Goal: Transaction & Acquisition: Download file/media

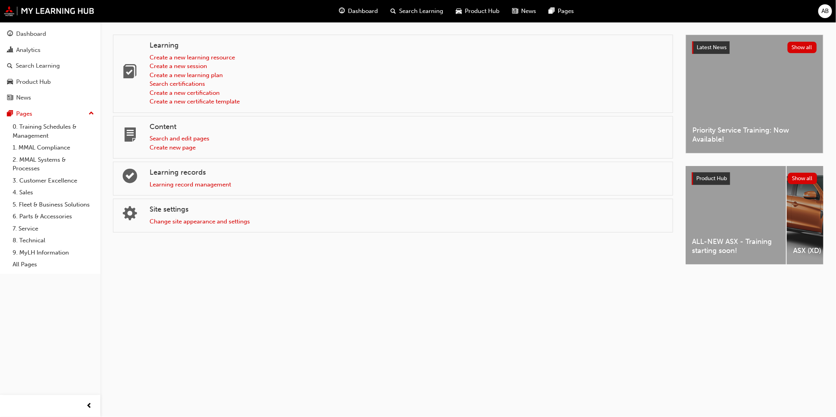
click at [57, 48] on div "Analytics" at bounding box center [50, 50] width 86 height 10
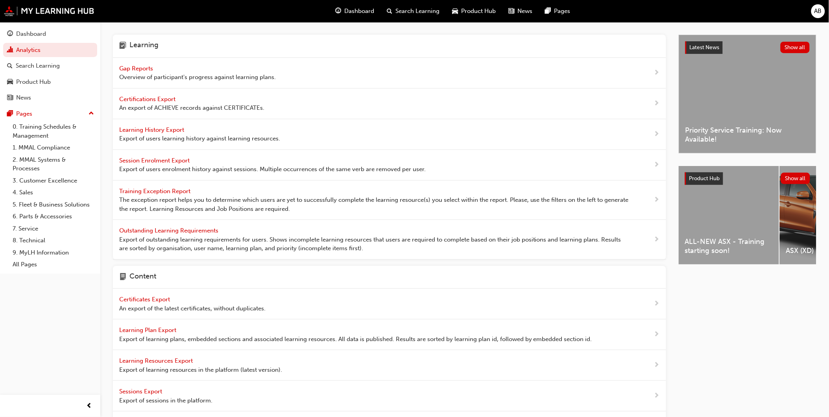
click at [152, 129] on span "Learning History Export" at bounding box center [152, 129] width 67 height 7
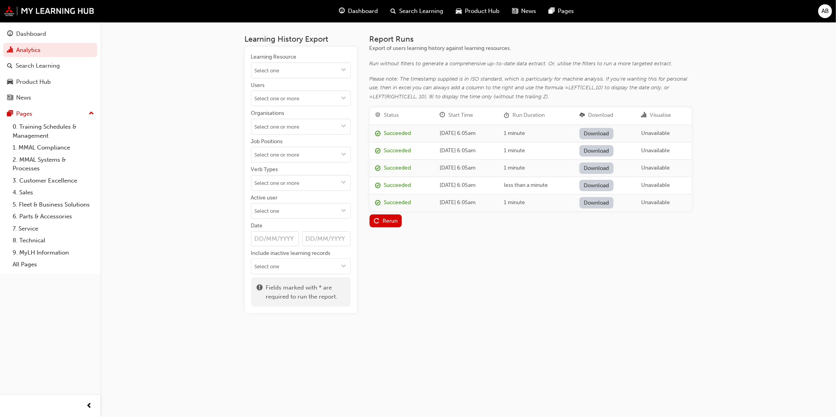
click at [269, 68] on input "Learning Resource" at bounding box center [300, 70] width 99 height 15
click at [322, 72] on input "Learning Resource No results, type at least 1 character of title or code" at bounding box center [300, 70] width 99 height 15
click at [311, 66] on input "Learning Resource" at bounding box center [300, 70] width 99 height 15
paste input "25O_QZ_JFY25"
type input "25O_QZ_JFY25"
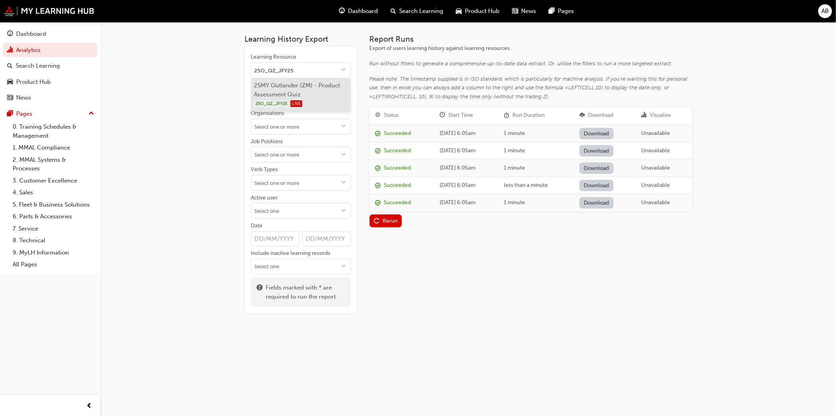
click at [305, 89] on li "25MY Outlander (ZM) - Product Assessment Quiz 25O_QZ_JFY25 LIVE" at bounding box center [301, 94] width 100 height 33
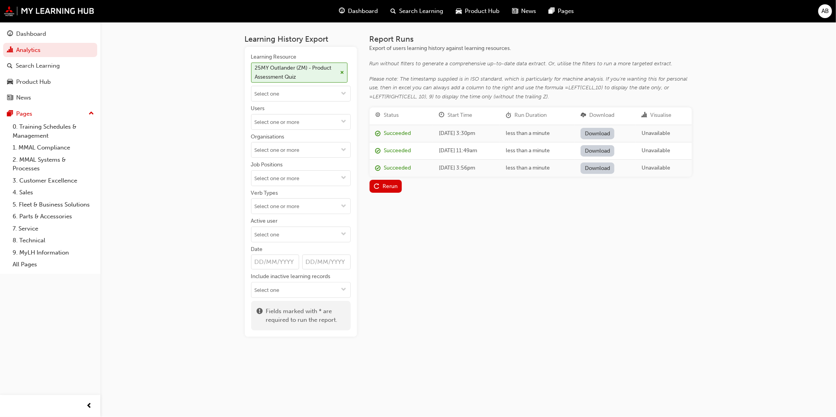
click at [388, 185] on div "Rerun" at bounding box center [390, 186] width 15 height 7
click at [615, 131] on link "Download" at bounding box center [597, 133] width 34 height 11
drag, startPoint x: 517, startPoint y: 285, endPoint x: 304, endPoint y: 62, distance: 308.1
click at [514, 277] on div "Report Runs Export of users learning history against learning resources. Run wi…" at bounding box center [531, 186] width 322 height 302
drag, startPoint x: 304, startPoint y: 90, endPoint x: 299, endPoint y: 92, distance: 5.5
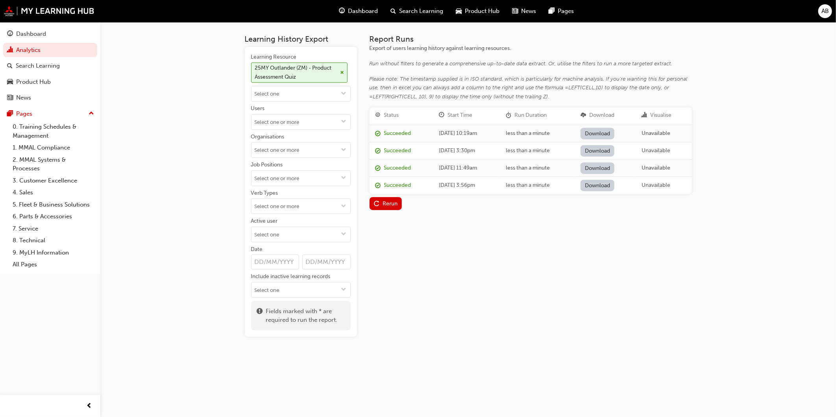
click at [304, 90] on input "Learning Resource 25MY Outlander (ZM) - Product Assessment Quiz" at bounding box center [300, 93] width 99 height 15
paste input "SS_MTSBSHCNNCT_M1"
type input "SS_MTSBSHCNNCT_M1"
click at [316, 116] on span "LIVE" at bounding box center [313, 118] width 12 height 7
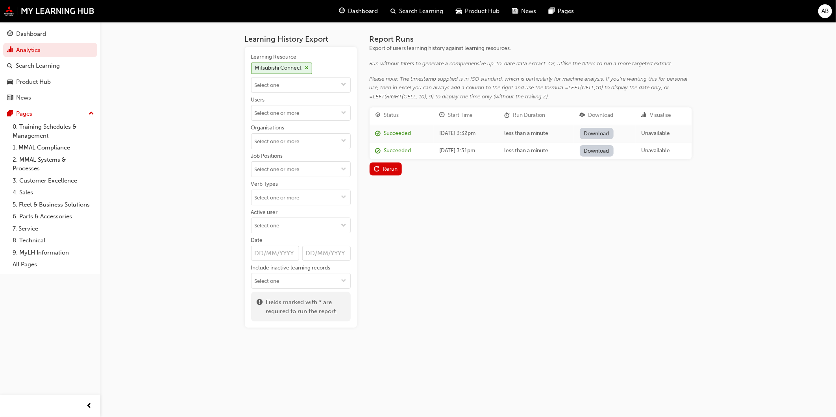
click at [398, 168] on button "Rerun" at bounding box center [386, 169] width 33 height 13
click at [606, 131] on link "Download" at bounding box center [597, 133] width 34 height 11
drag, startPoint x: 547, startPoint y: 253, endPoint x: 836, endPoint y: 262, distance: 288.6
click at [547, 253] on div "Report Runs Export of users learning history against learning resources. Run wi…" at bounding box center [531, 181] width 322 height 293
click at [265, 85] on input "Learning Resource Mitsubishi Connect" at bounding box center [300, 85] width 99 height 15
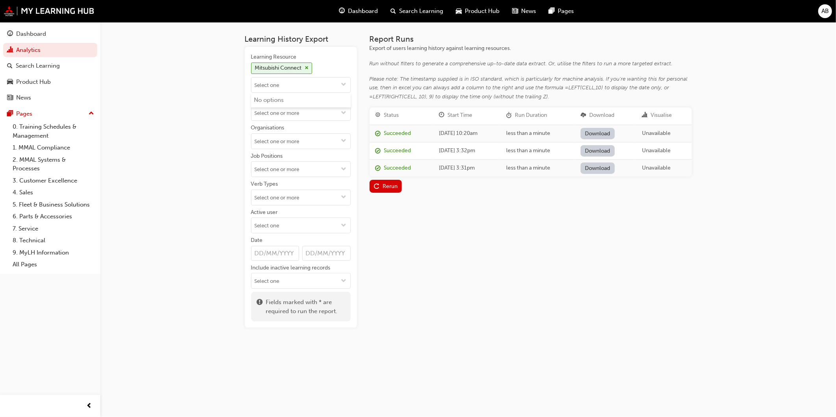
paste input "25O_M1"
type input "25O_M1"
click at [278, 101] on li "25MY Outlander Sneak Peek Video 25O_M1 LIVE" at bounding box center [301, 105] width 100 height 24
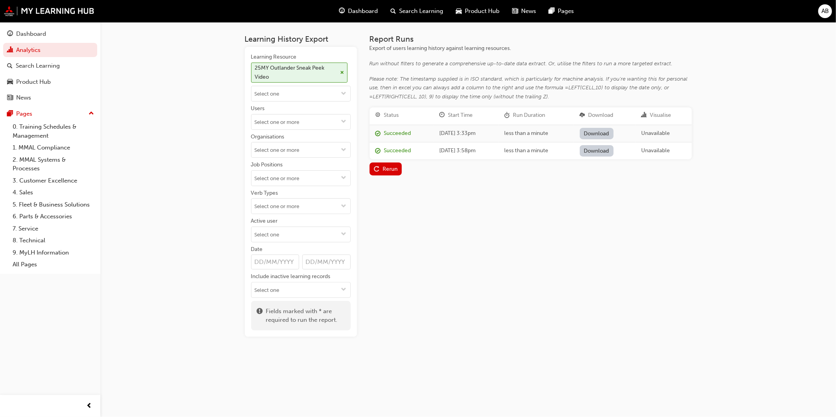
click at [388, 167] on div "Rerun" at bounding box center [390, 169] width 15 height 7
drag, startPoint x: 615, startPoint y: 132, endPoint x: 620, endPoint y: 132, distance: 5.1
click at [615, 132] on link "Download" at bounding box center [597, 133] width 34 height 11
click at [597, 264] on div "Report Runs Export of users learning history against learning resources. Run wi…" at bounding box center [531, 186] width 322 height 302
drag, startPoint x: 391, startPoint y: 258, endPoint x: 647, endPoint y: 151, distance: 276.9
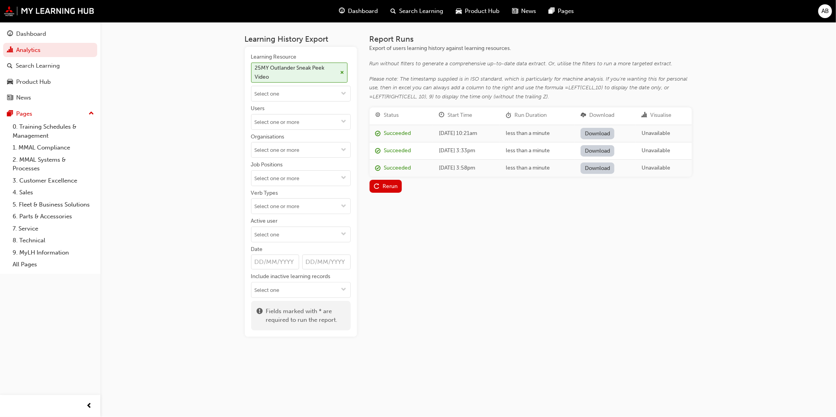
click at [391, 258] on div "Report Runs Export of users learning history against learning resources. Run wi…" at bounding box center [531, 186] width 322 height 302
drag, startPoint x: 551, startPoint y: 246, endPoint x: 349, endPoint y: 2, distance: 317.0
click at [551, 246] on div "Report Runs Export of users learning history against learning resources. Run wi…" at bounding box center [531, 186] width 322 height 302
